Goal: Information Seeking & Learning: Learn about a topic

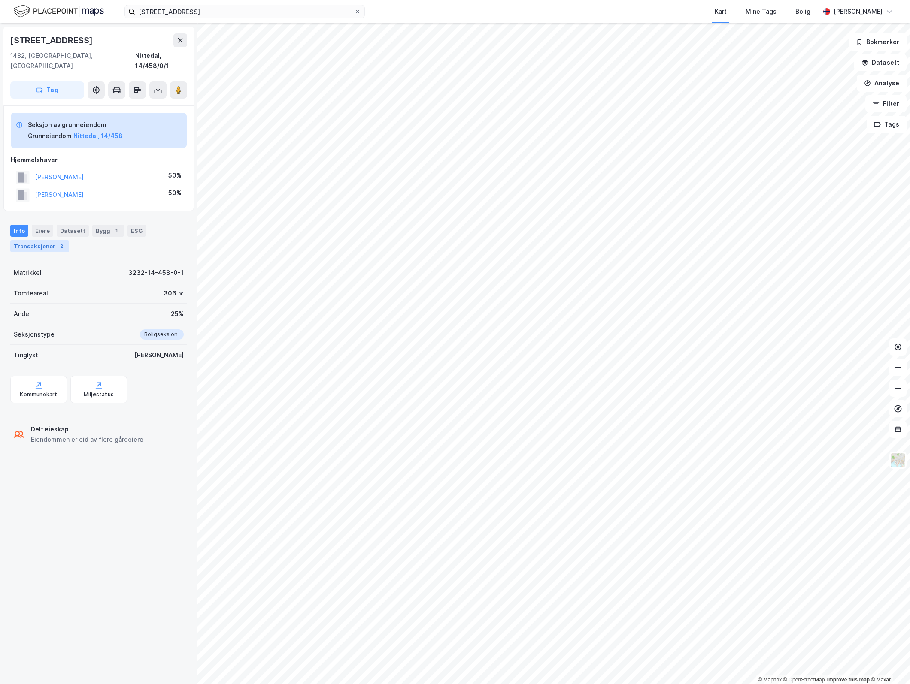
click at [41, 240] on div "Transaksjoner 2" at bounding box center [39, 246] width 59 height 12
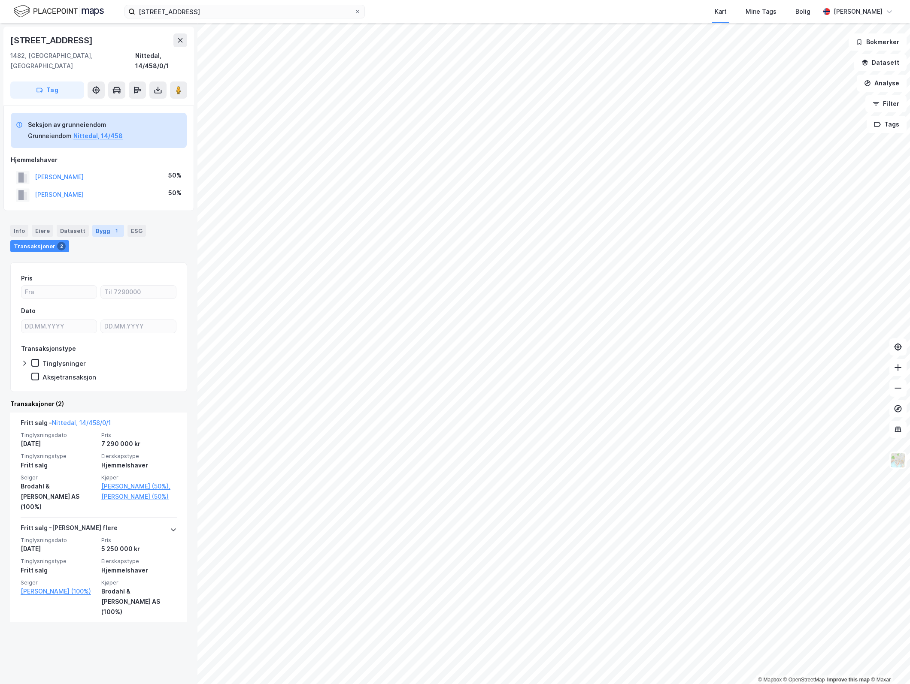
click at [103, 225] on div "Bygg 1" at bounding box center [108, 231] width 32 height 12
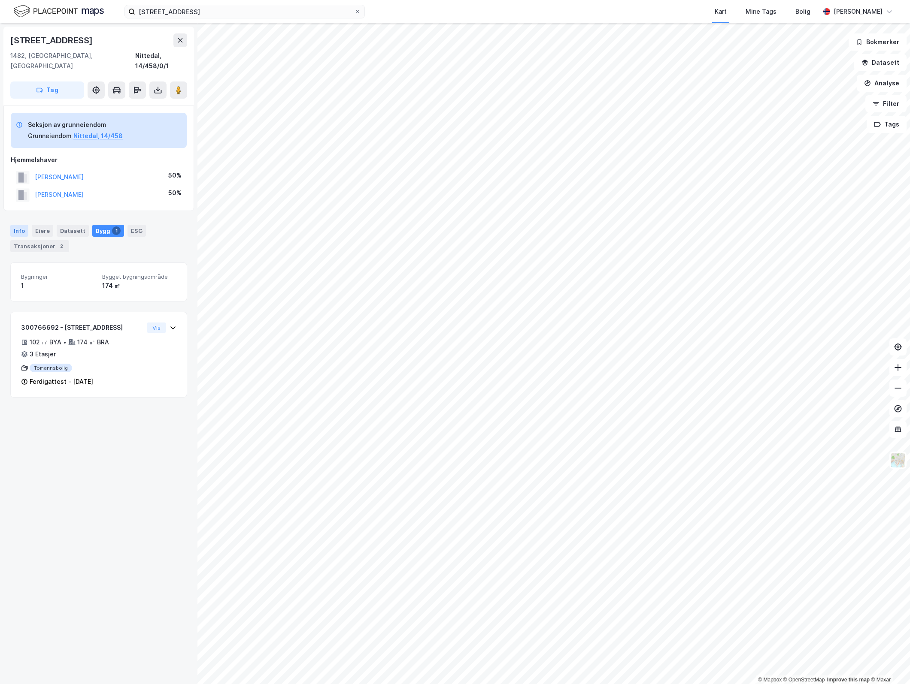
click at [24, 225] on div "Info" at bounding box center [19, 231] width 18 height 12
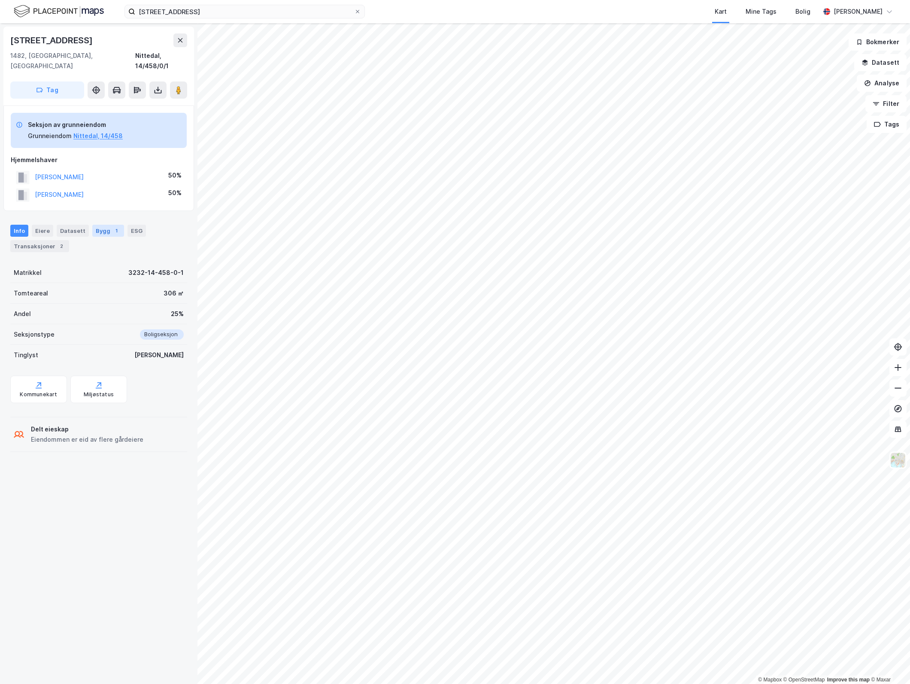
click at [104, 225] on div "Bygg 1" at bounding box center [108, 231] width 32 height 12
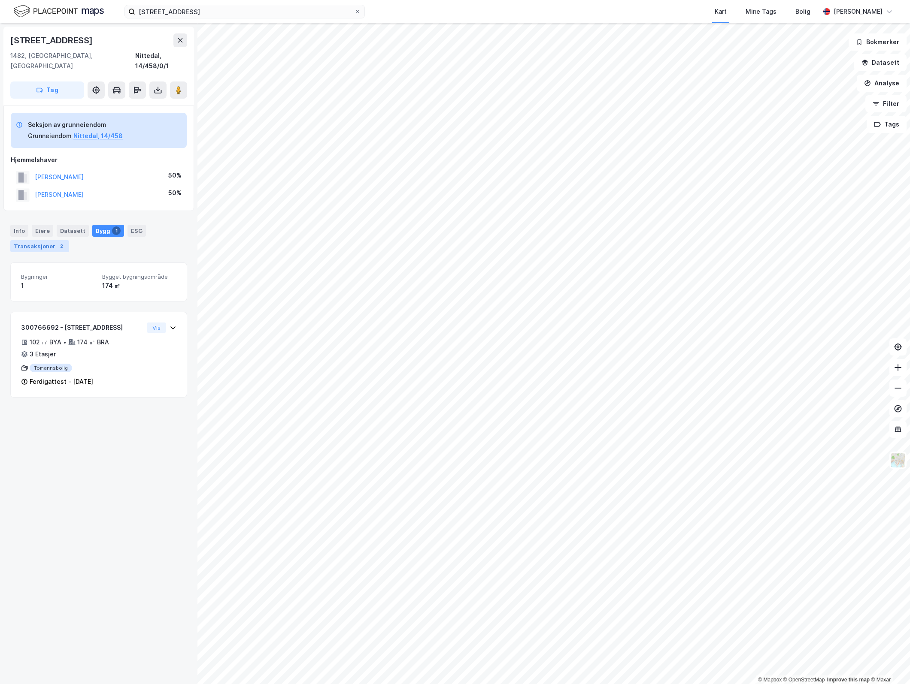
click at [36, 240] on div "Transaksjoner 2" at bounding box center [39, 246] width 59 height 12
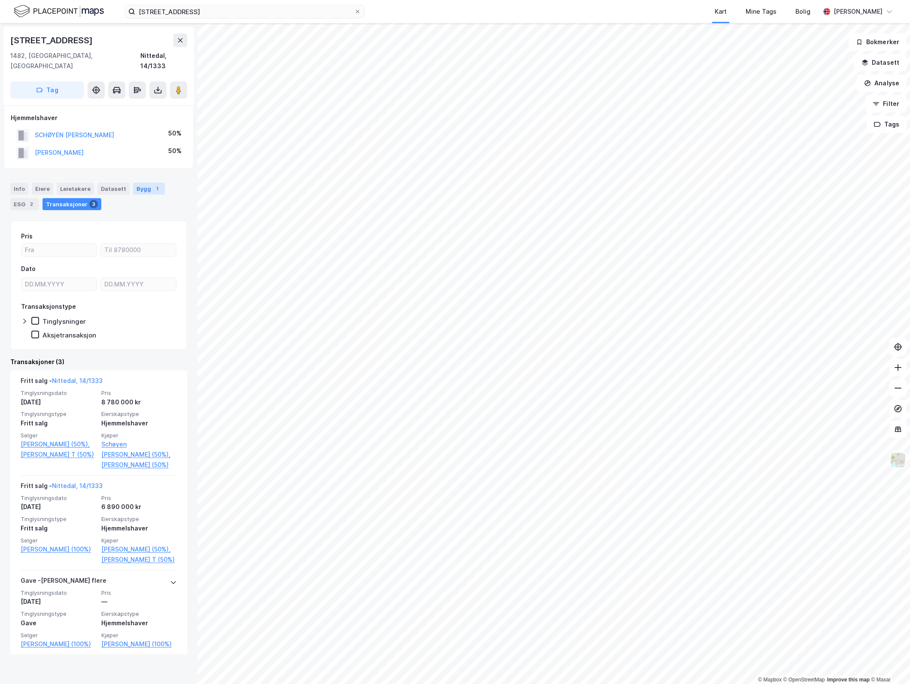
click at [146, 183] on div "Bygg 1" at bounding box center [149, 189] width 32 height 12
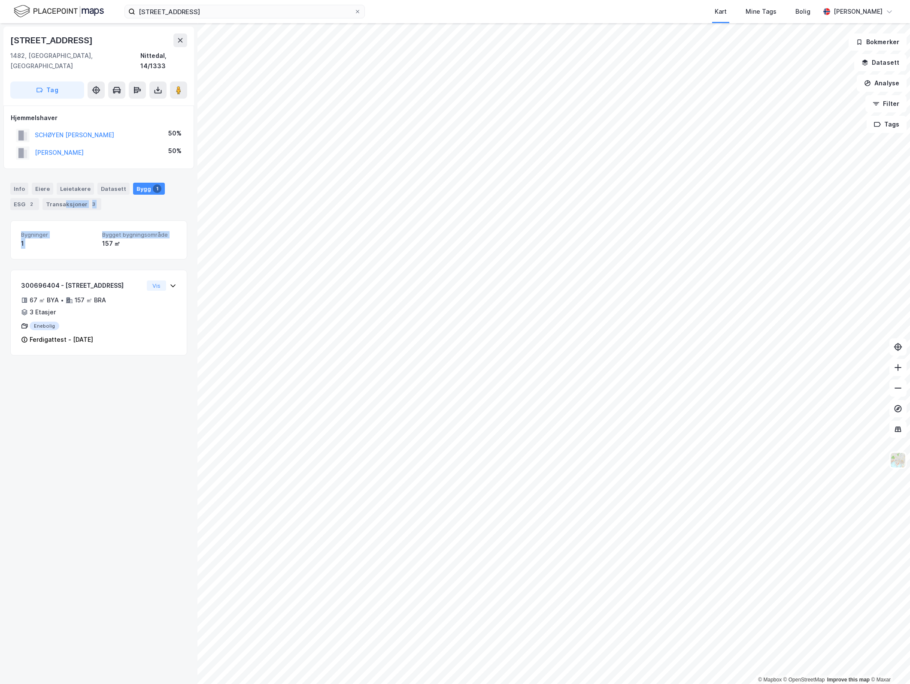
drag, startPoint x: 63, startPoint y: 196, endPoint x: 97, endPoint y: 248, distance: 62.7
click at [97, 248] on div "Info [PERSON_NAME] Datasett Bygg 1 ESG 2 Transaksjoner 3 Bygninger 1 Bygget byg…" at bounding box center [98, 263] width 177 height 183
drag, startPoint x: 97, startPoint y: 248, endPoint x: 107, endPoint y: 271, distance: 25.1
click at [107, 281] on div "300696404 - [STREET_ADDRESS]" at bounding box center [82, 286] width 122 height 10
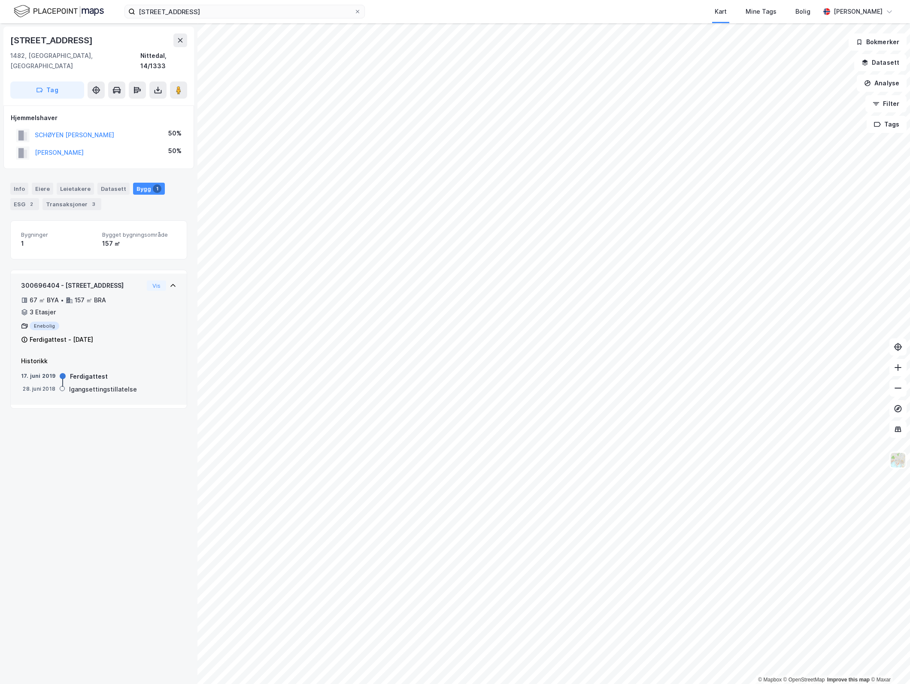
click at [108, 281] on div "300696404 - [STREET_ADDRESS]" at bounding box center [82, 286] width 122 height 10
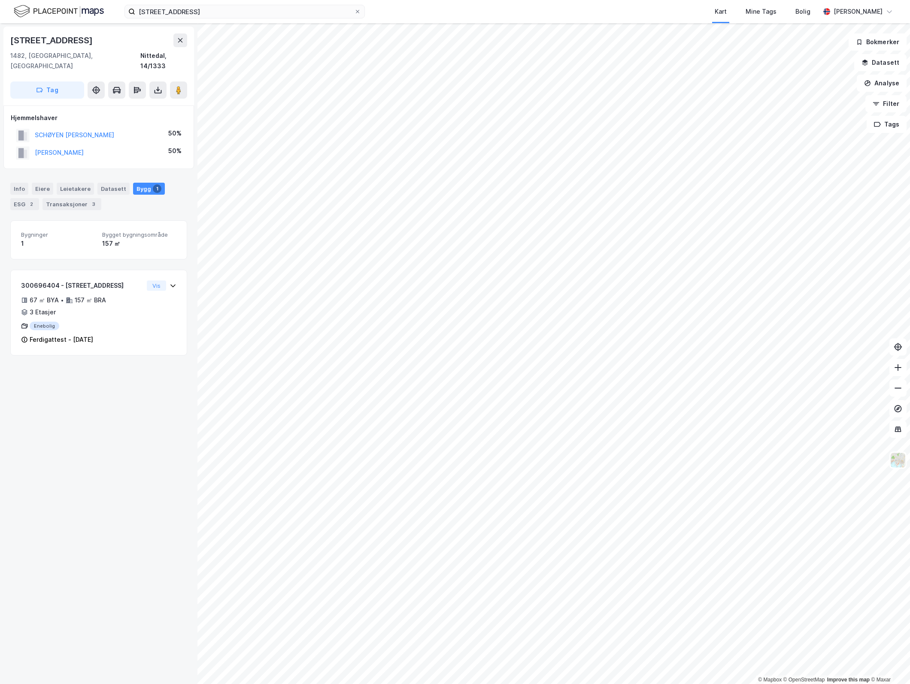
click at [106, 239] on div "157 ㎡" at bounding box center [139, 244] width 74 height 10
click at [71, 198] on div "Transaksjoner 3" at bounding box center [71, 204] width 59 height 12
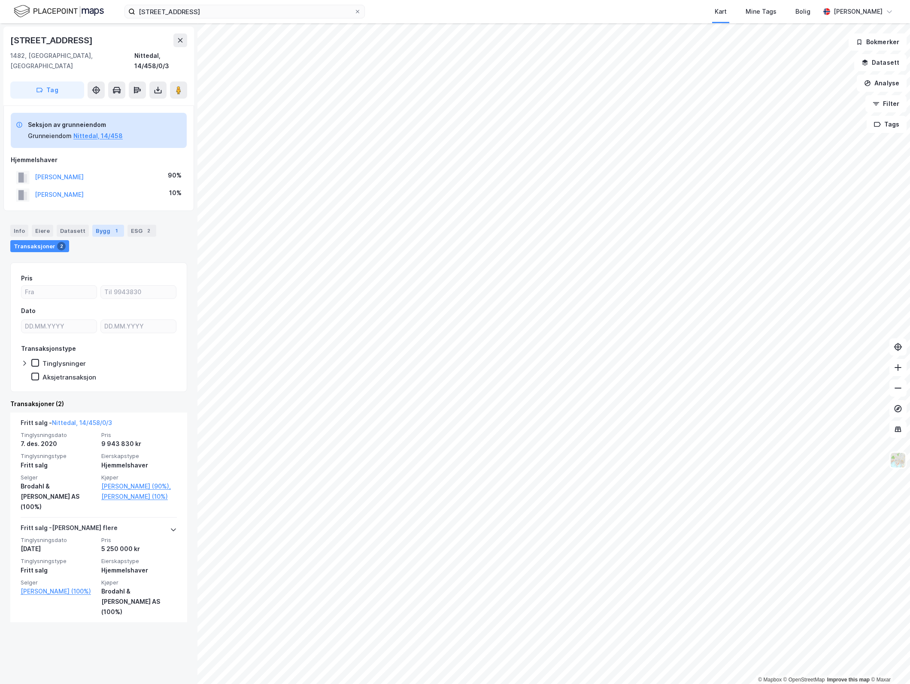
click at [112, 227] on div "1" at bounding box center [116, 231] width 9 height 9
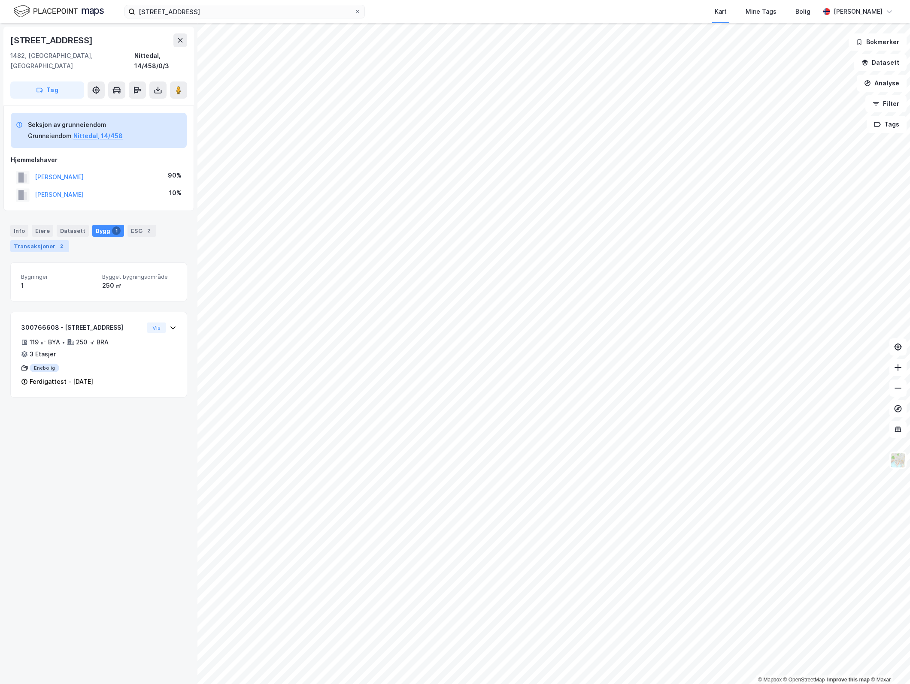
click at [47, 240] on div "Transaksjoner 2" at bounding box center [39, 246] width 59 height 12
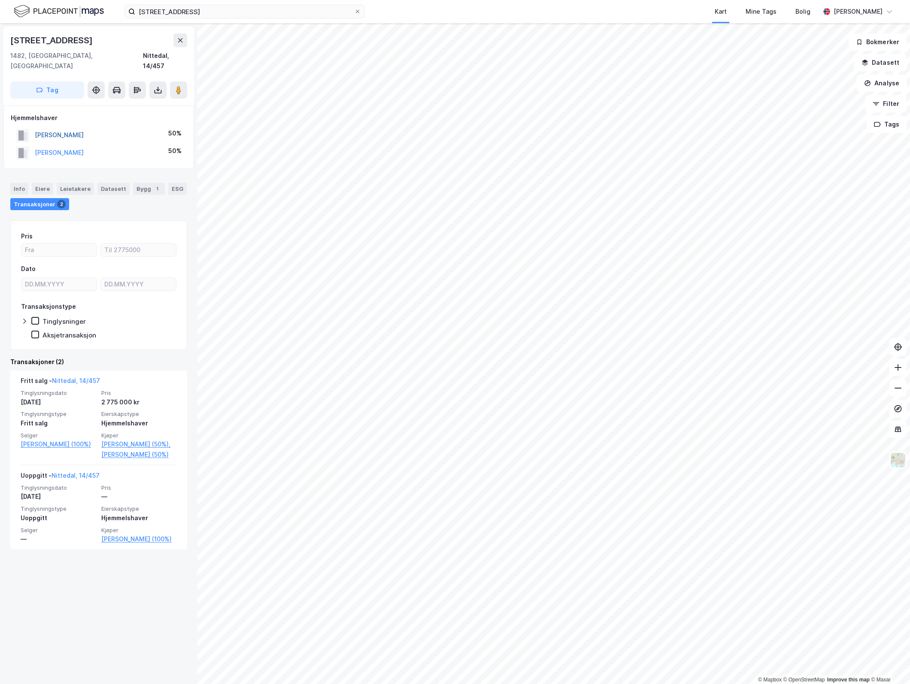
click at [0, 0] on button "[PERSON_NAME]" at bounding box center [0, 0] width 0 height 0
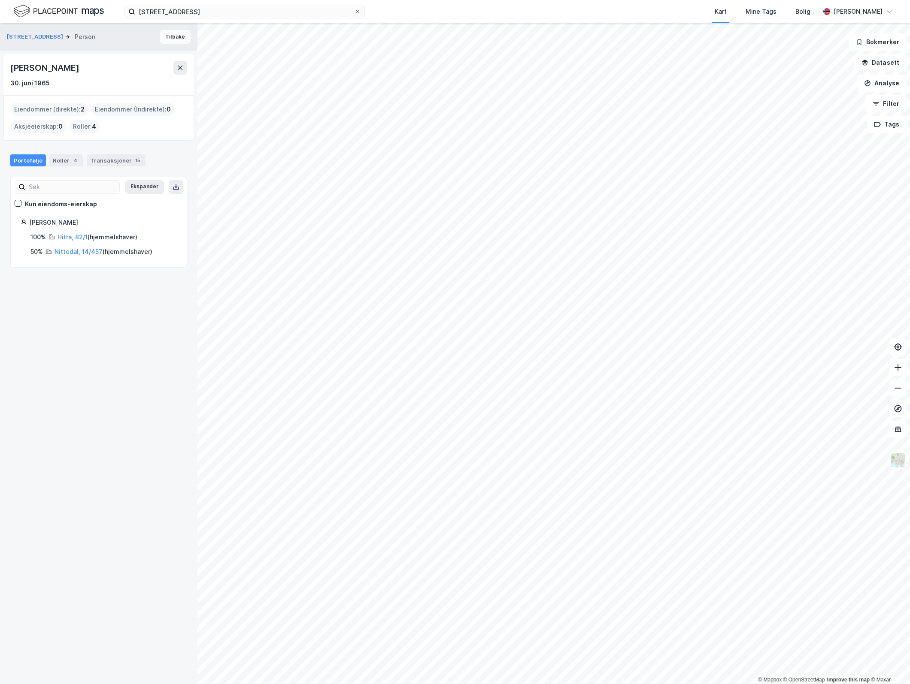
click at [173, 33] on button "Tilbake" at bounding box center [175, 37] width 31 height 14
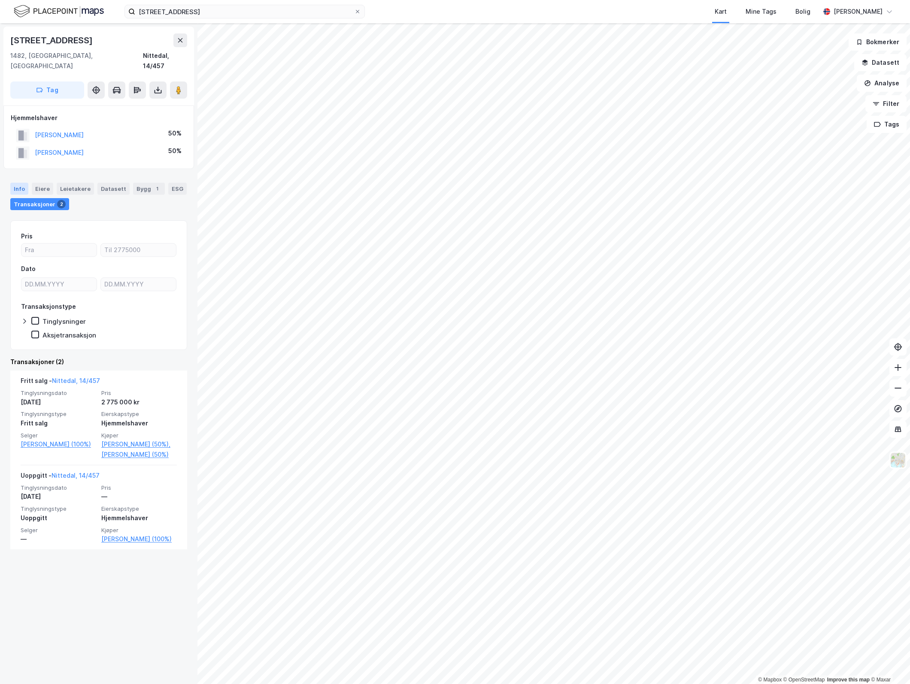
click at [21, 183] on div "Info" at bounding box center [19, 189] width 18 height 12
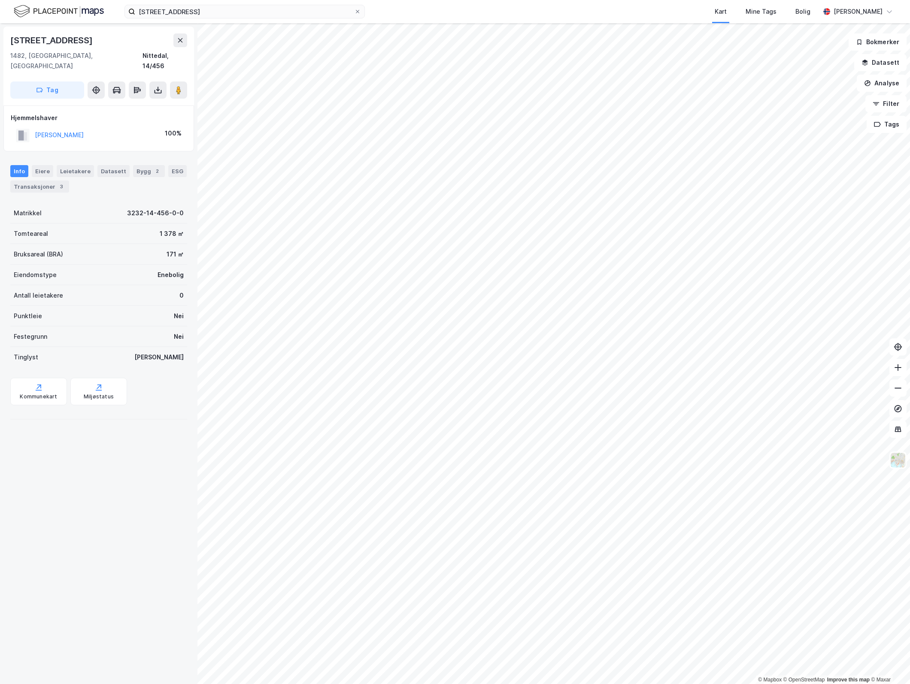
click at [83, 130] on div "[PERSON_NAME]" at bounding box center [59, 135] width 49 height 10
click at [0, 0] on button "[PERSON_NAME]" at bounding box center [0, 0] width 0 height 0
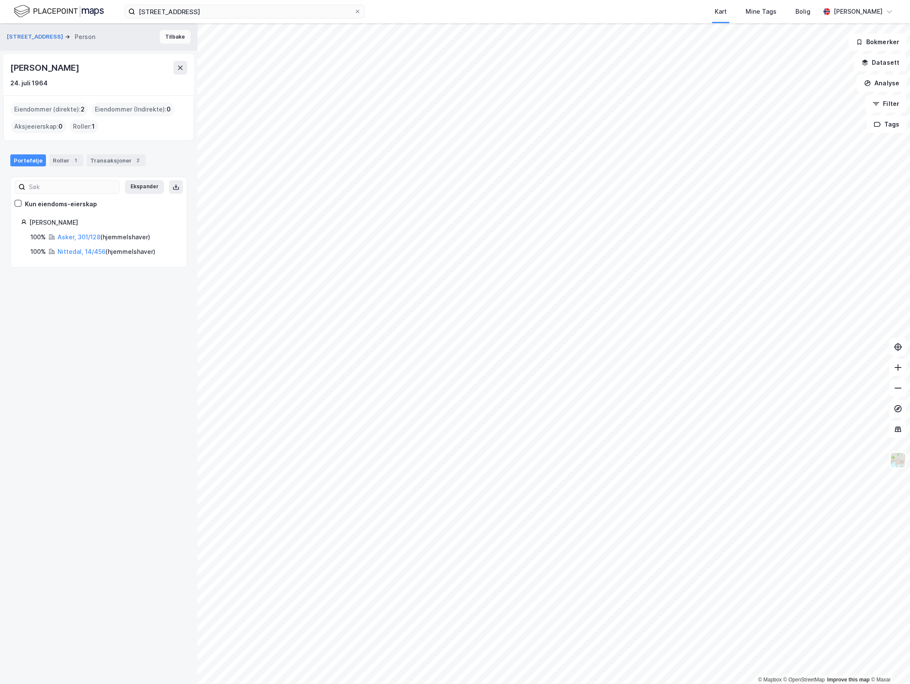
click at [160, 36] on button "Tilbake" at bounding box center [175, 37] width 31 height 14
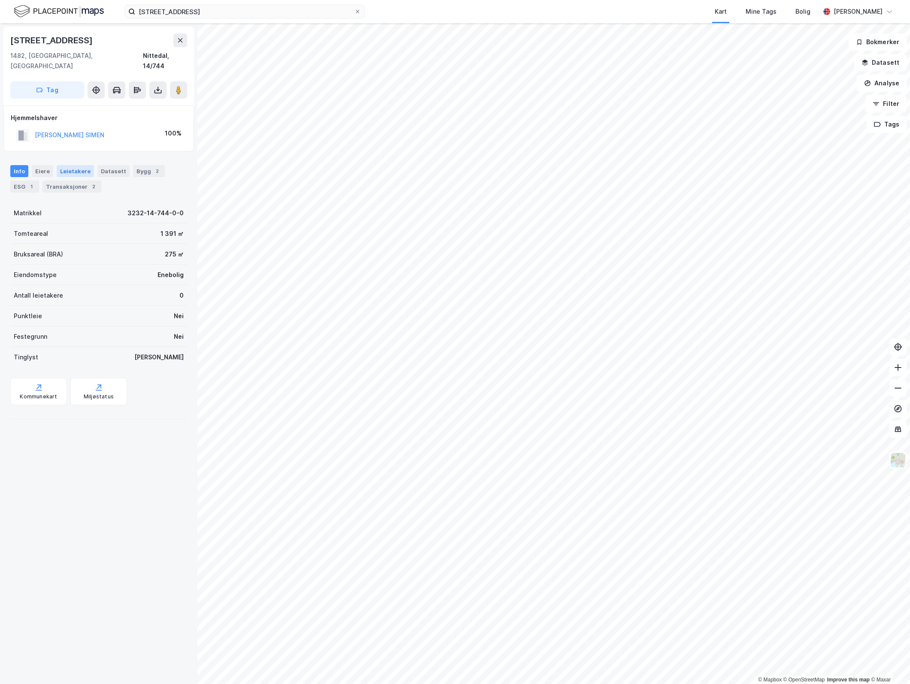
click at [79, 165] on div "Leietakere" at bounding box center [75, 171] width 37 height 12
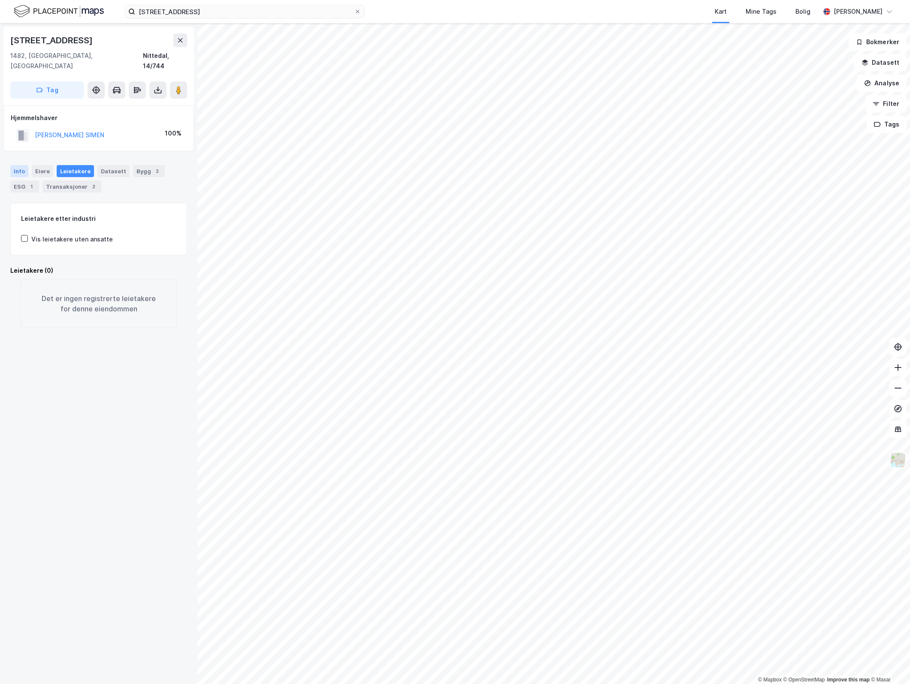
click at [13, 165] on div "Info" at bounding box center [19, 171] width 18 height 12
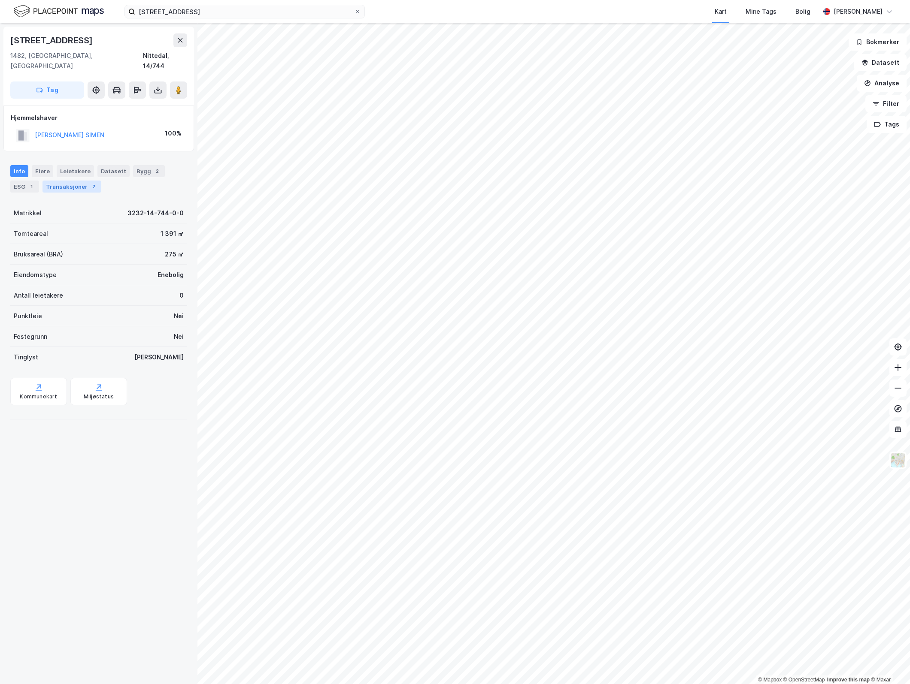
click at [69, 181] on div "Transaksjoner 2" at bounding box center [71, 187] width 59 height 12
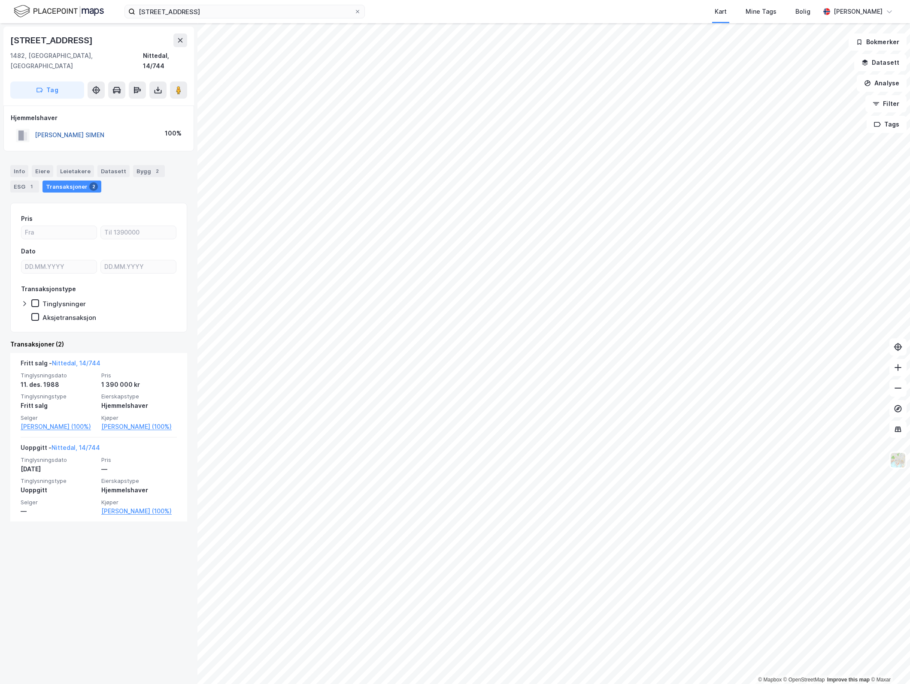
click at [0, 0] on button "[PERSON_NAME] SIMEN" at bounding box center [0, 0] width 0 height 0
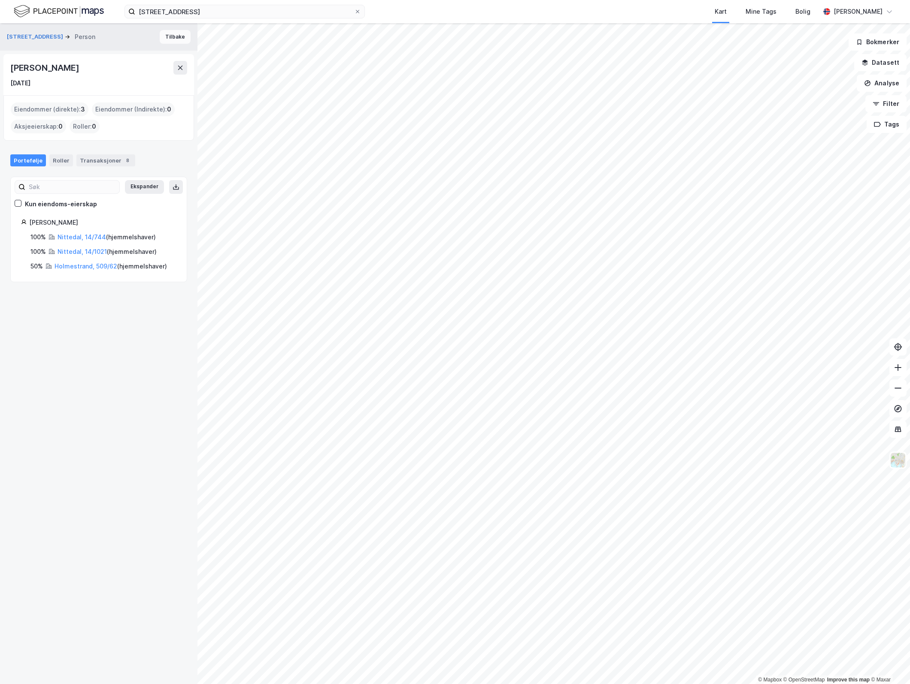
click at [165, 39] on button "Tilbake" at bounding box center [175, 37] width 31 height 14
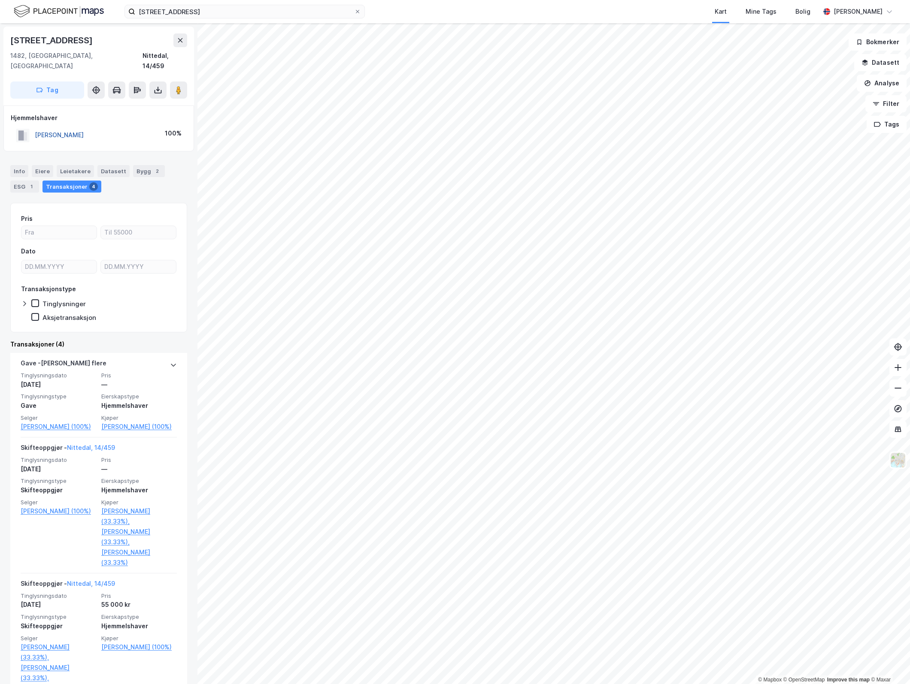
click at [0, 0] on button "[PERSON_NAME]" at bounding box center [0, 0] width 0 height 0
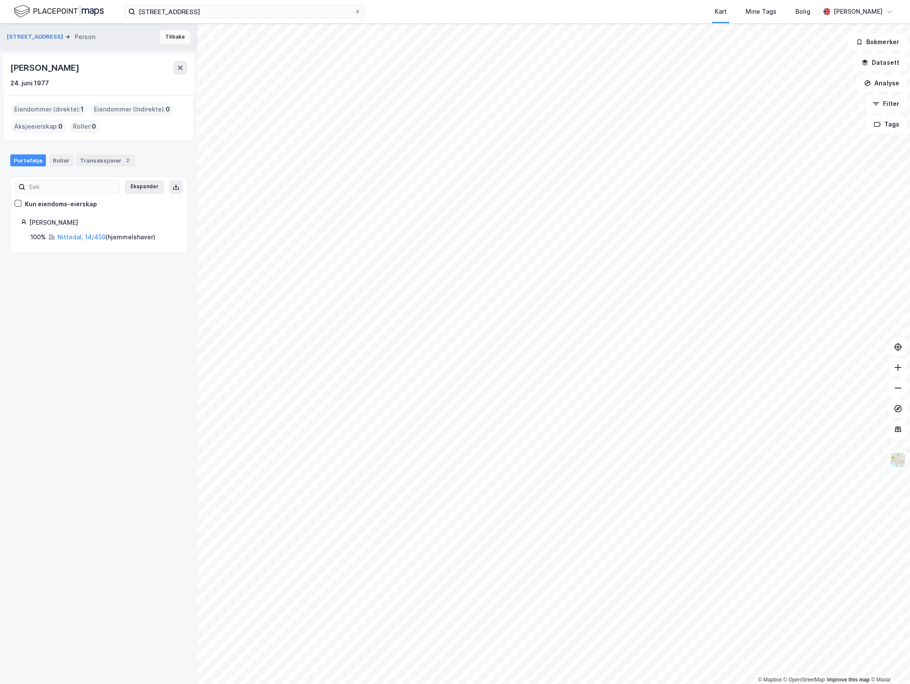
click at [172, 34] on button "Tilbake" at bounding box center [175, 37] width 31 height 14
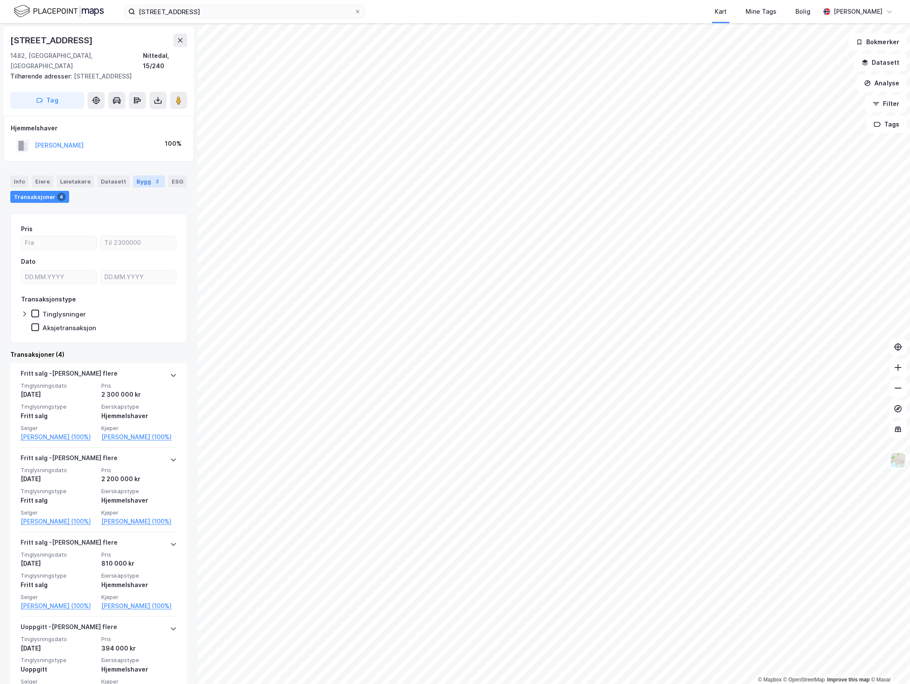
click at [139, 175] on div "Bygg 2" at bounding box center [149, 181] width 32 height 12
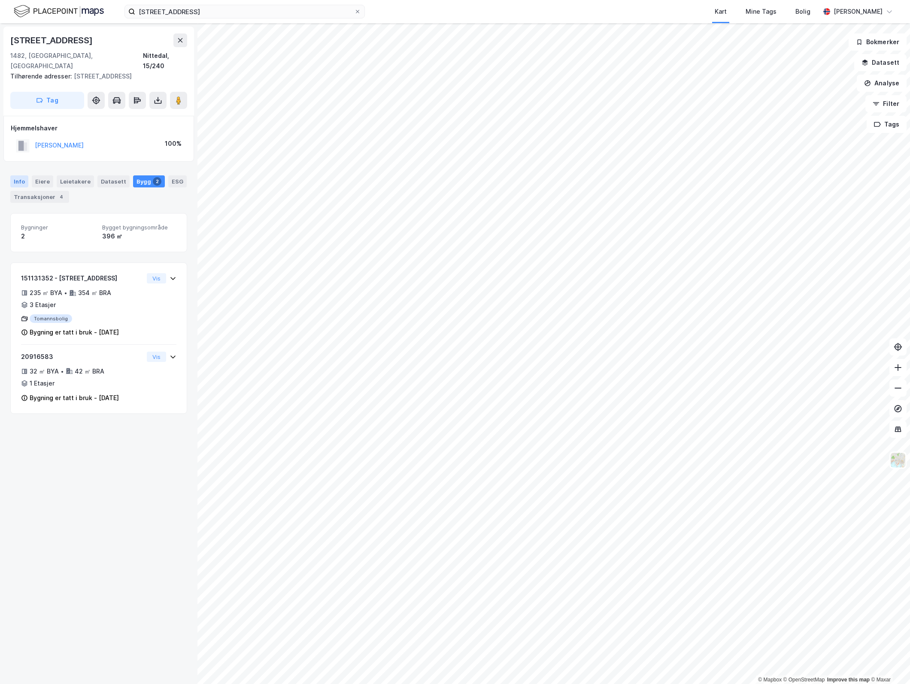
click at [13, 175] on div "Info" at bounding box center [19, 181] width 18 height 12
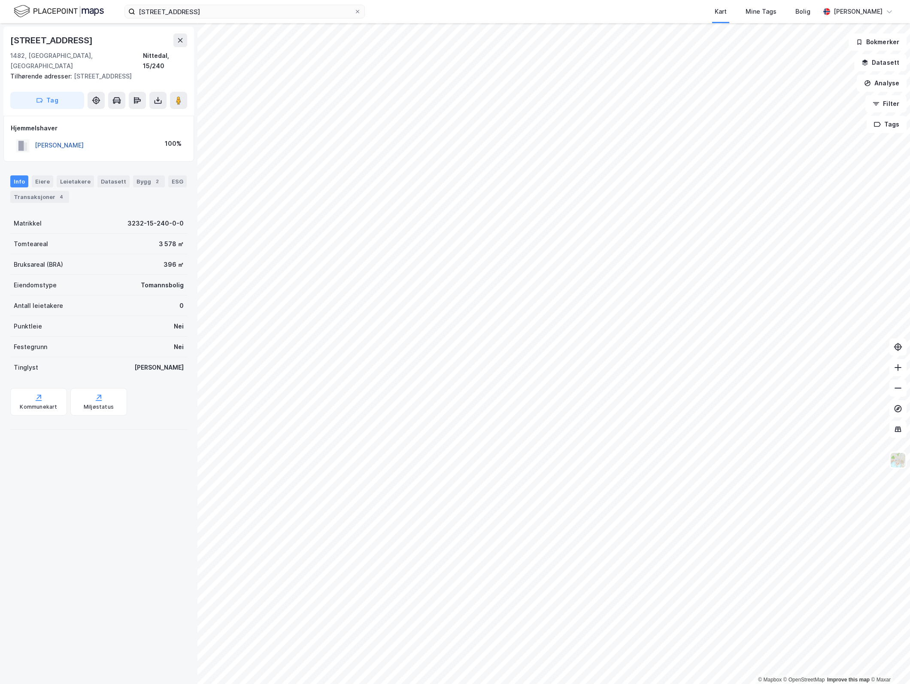
click at [0, 0] on button "[PERSON_NAME]" at bounding box center [0, 0] width 0 height 0
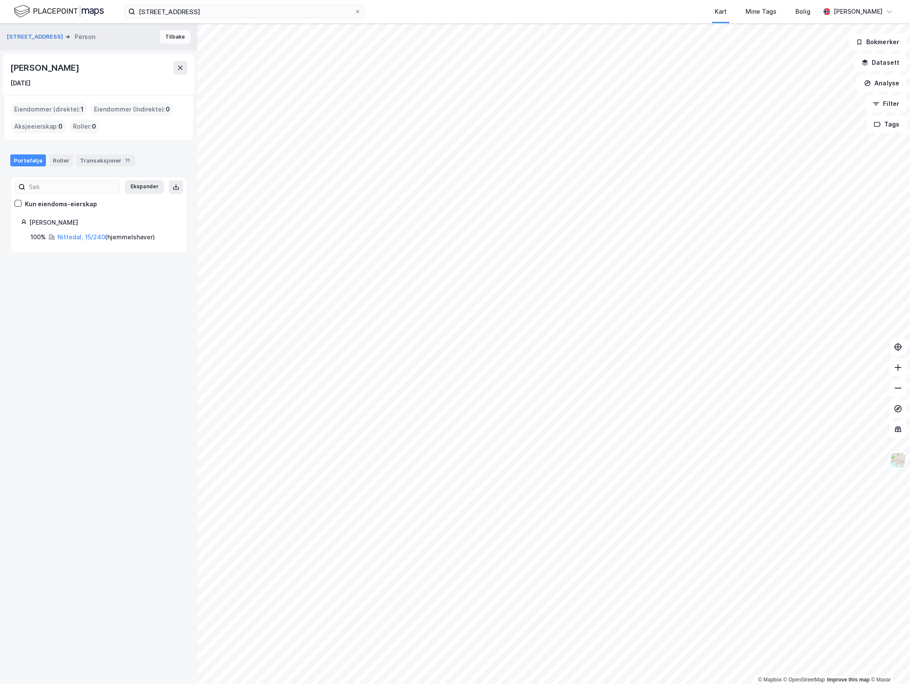
click at [163, 37] on button "Tilbake" at bounding box center [175, 37] width 31 height 14
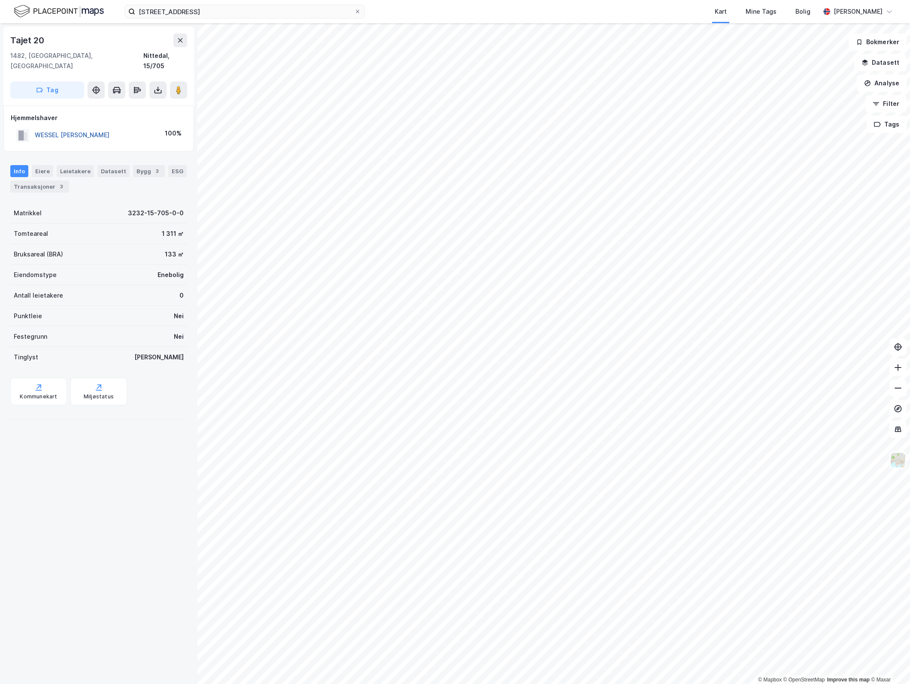
click at [0, 0] on button "WESSEL [PERSON_NAME]" at bounding box center [0, 0] width 0 height 0
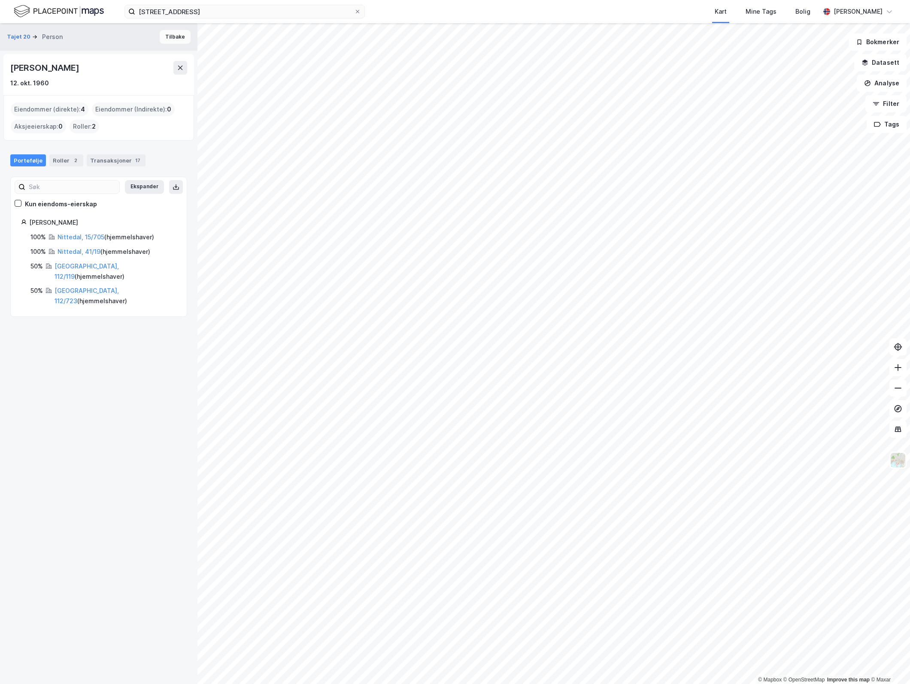
click at [160, 35] on button "Tilbake" at bounding box center [175, 37] width 31 height 14
